Goal: Information Seeking & Learning: Find specific fact

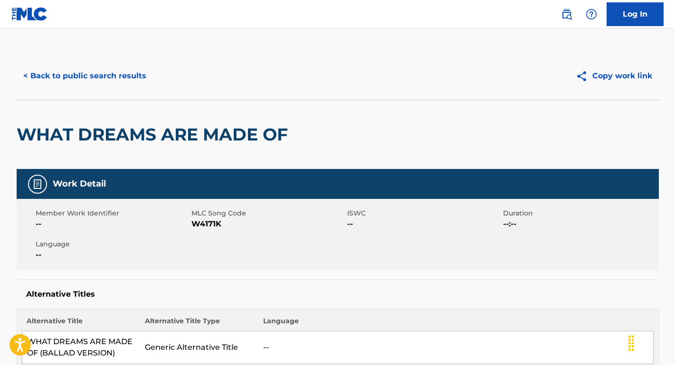
click at [104, 77] on button "< Back to public search results" at bounding box center [85, 76] width 136 height 24
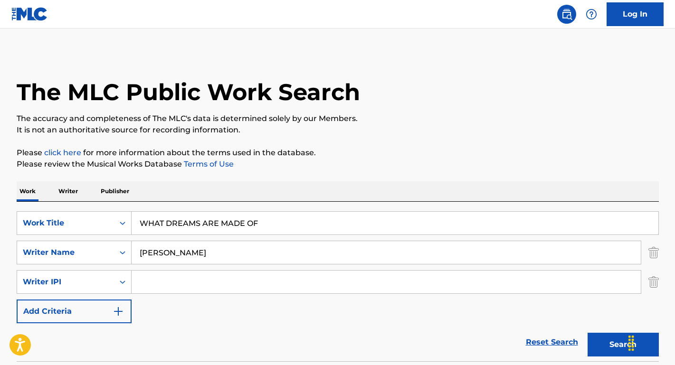
drag, startPoint x: 279, startPoint y: 223, endPoint x: 89, endPoint y: 208, distance: 191.0
click at [89, 208] on div "SearchWithCriteriae06d750d-3cce-43dd-bdb2-1e2dbe6d0a49 Work Title WHAT DREAMS A…" at bounding box center [338, 282] width 642 height 160
paste input "America the Beautiful"
type input "America the Beautiful"
click at [196, 168] on link "Terms of Use" at bounding box center [208, 164] width 52 height 9
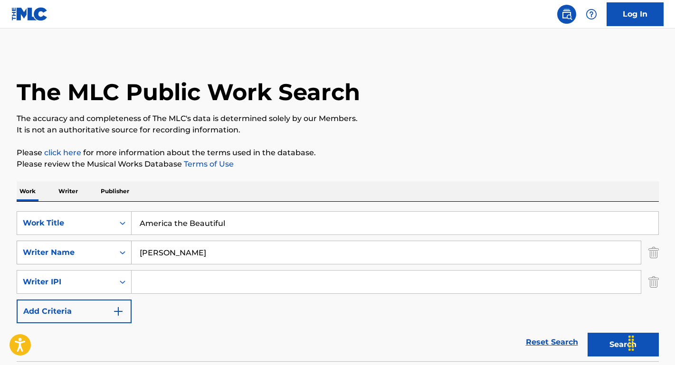
drag, startPoint x: 199, startPoint y: 254, endPoint x: 115, endPoint y: 253, distance: 84.1
click at [115, 253] on div "SearchWithCriteria17e8a680-bd38-46a0-8538-247db8b0ef79 Writer Name [PERSON_NAME]" at bounding box center [338, 253] width 642 height 24
type input "[PERSON_NAME]"
click at [623, 345] on button "Search" at bounding box center [622, 345] width 71 height 24
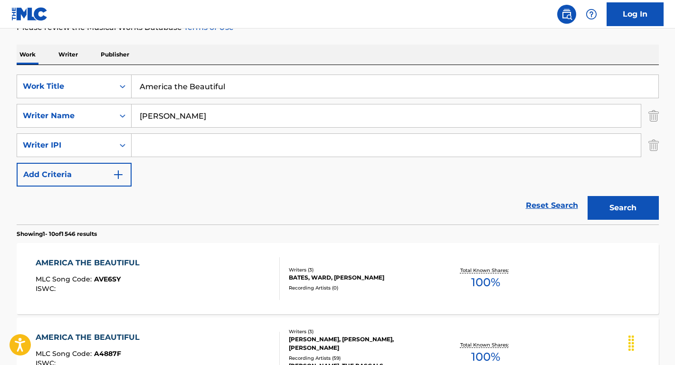
scroll to position [152, 0]
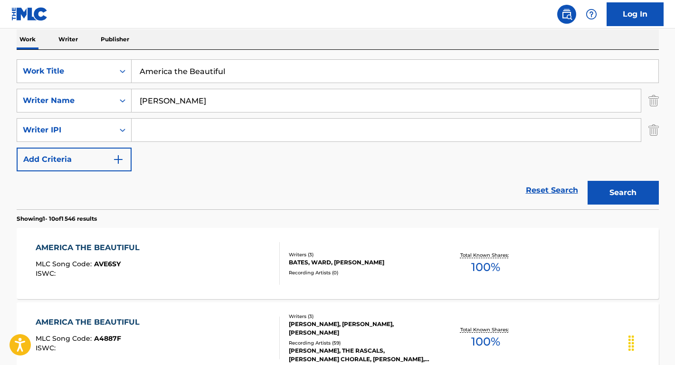
click at [101, 320] on div "AMERICA THE BEAUTIFUL" at bounding box center [90, 322] width 109 height 11
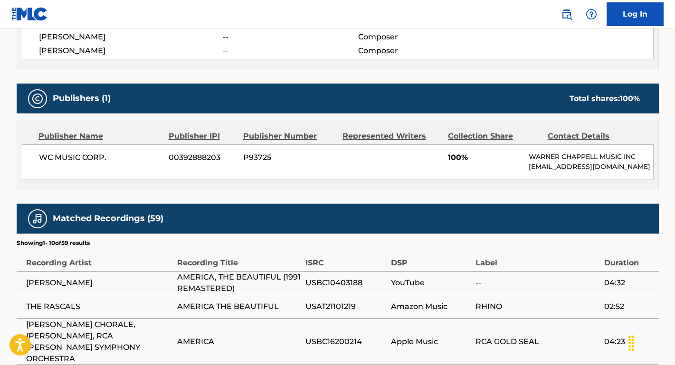
scroll to position [386, 0]
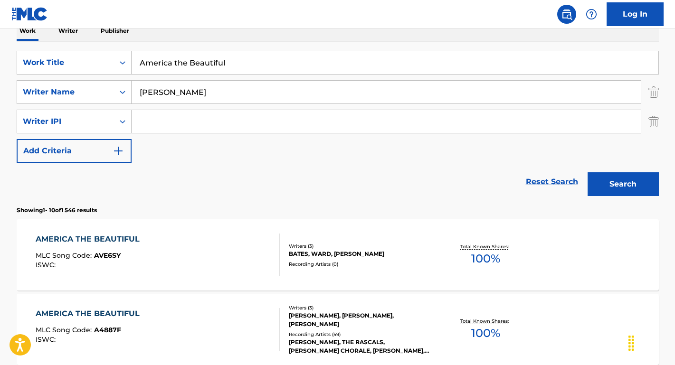
scroll to position [100, 0]
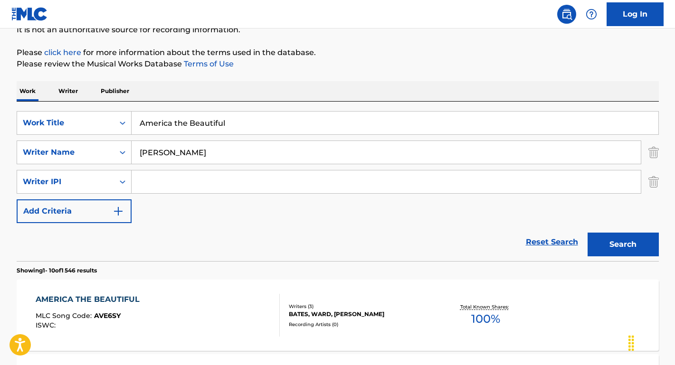
drag, startPoint x: 190, startPoint y: 146, endPoint x: 227, endPoint y: 156, distance: 38.7
click at [227, 156] on input "[PERSON_NAME]" at bounding box center [386, 152] width 509 height 23
type input "[PERSON_NAME]"
click at [623, 245] on button "Search" at bounding box center [622, 245] width 71 height 24
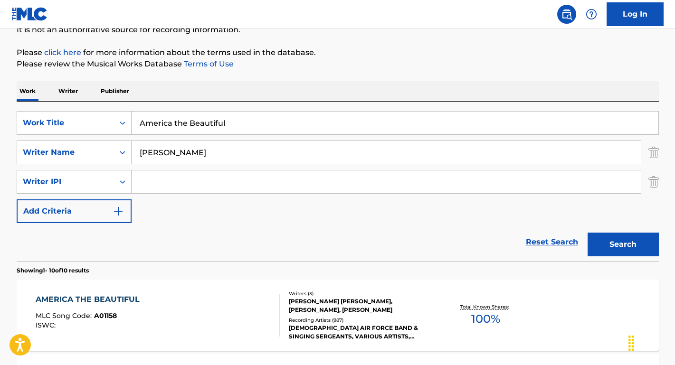
click at [98, 300] on div "AMERICA THE BEAUTIFUL" at bounding box center [90, 299] width 109 height 11
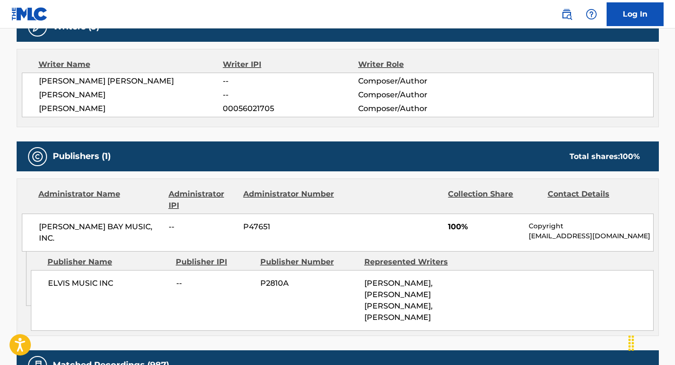
scroll to position [401, 0]
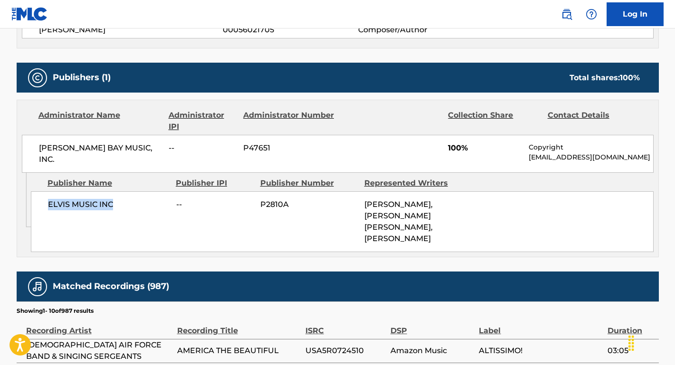
drag, startPoint x: 116, startPoint y: 201, endPoint x: 31, endPoint y: 201, distance: 85.0
click at [31, 201] on div "ELVIS MUSIC INC -- P2810A [PERSON_NAME], [PERSON_NAME] [PERSON_NAME], [PERSON_N…" at bounding box center [342, 221] width 623 height 61
copy span "ELVIS MUSIC INC"
drag, startPoint x: 144, startPoint y: 145, endPoint x: 24, endPoint y: 147, distance: 120.6
click at [24, 147] on div "[PERSON_NAME] BAY MUSIC, INC. -- P47651 100% Copyright [EMAIL_ADDRESS][DOMAIN_N…" at bounding box center [338, 154] width 632 height 38
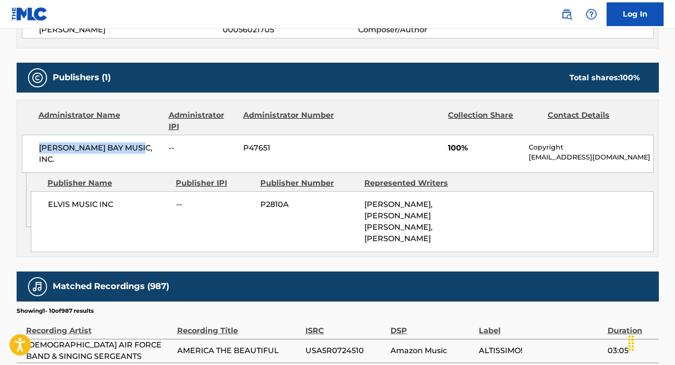
copy span "[PERSON_NAME] BAY MUSIC, INC."
